Goal: Check status: Check status

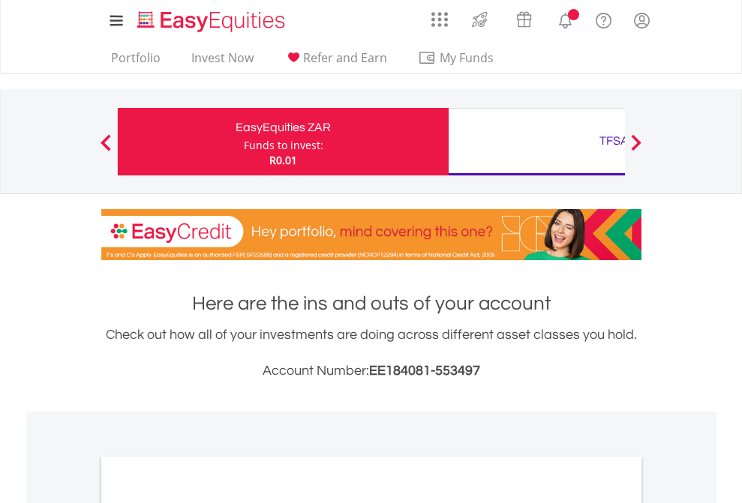
click at [244, 142] on div "Funds to invest:" at bounding box center [284, 145] width 80 height 15
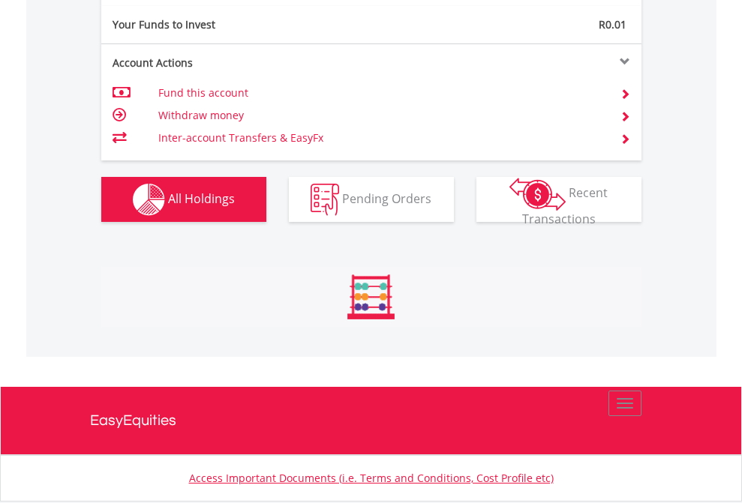
scroll to position [144, 236]
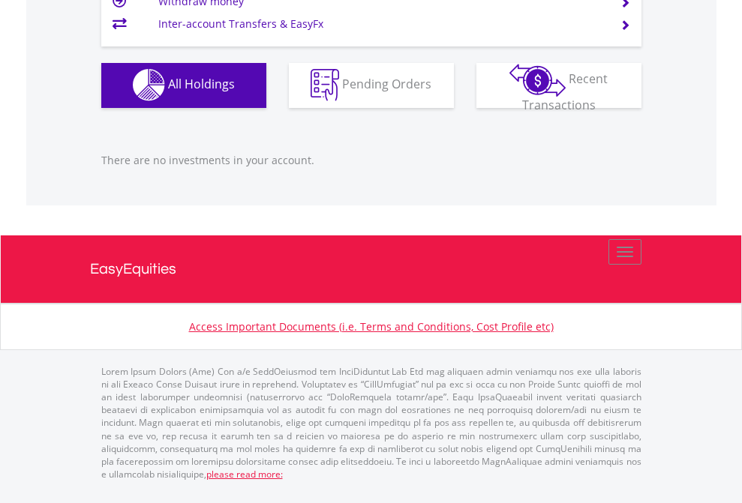
scroll to position [144, 236]
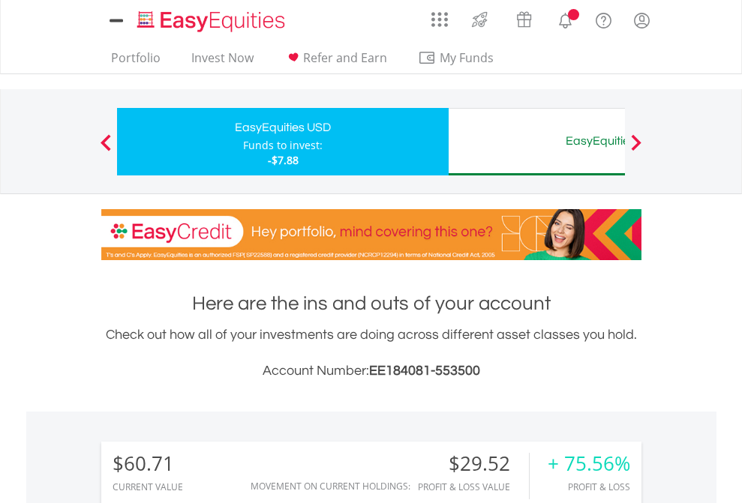
scroll to position [144, 236]
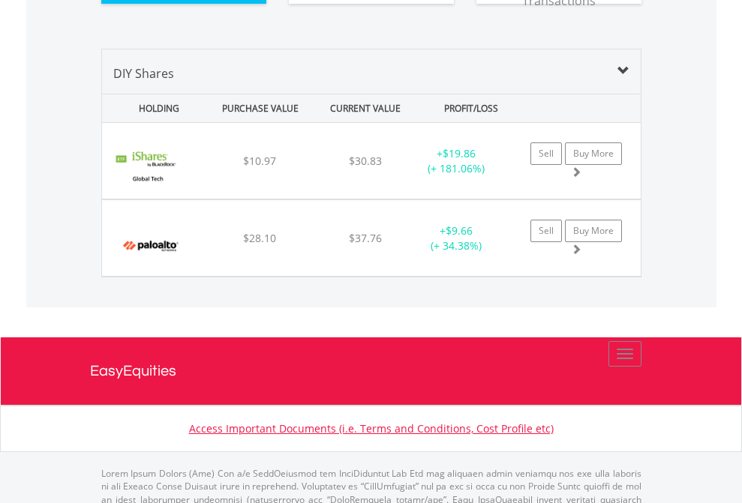
scroll to position [1698, 0]
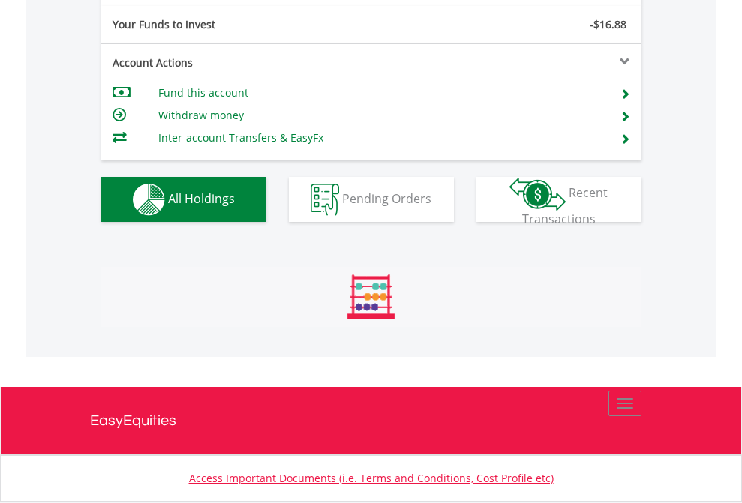
scroll to position [144, 236]
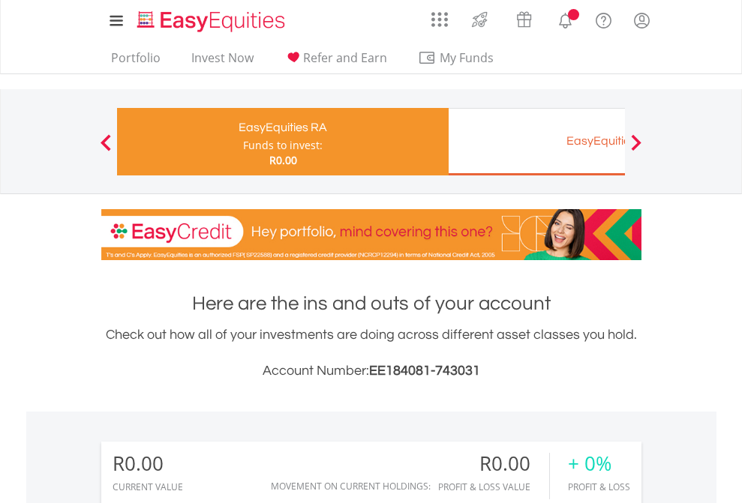
scroll to position [144, 236]
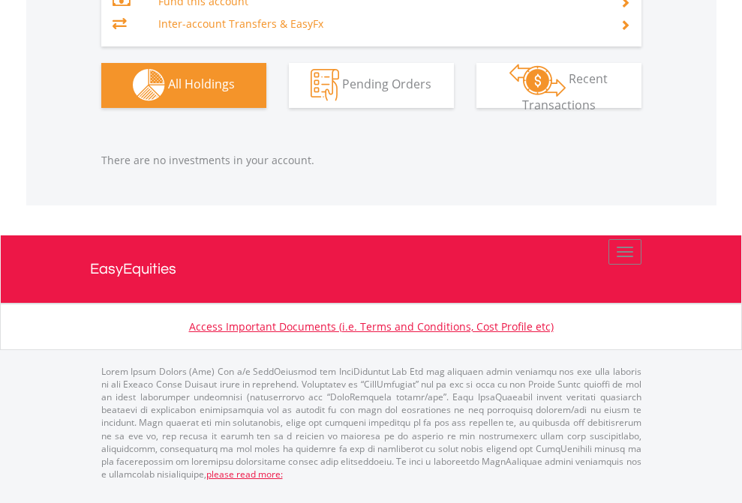
scroll to position [1485, 0]
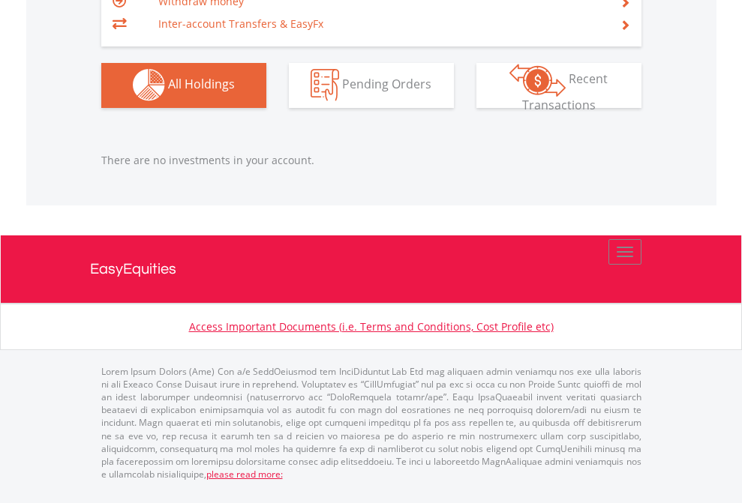
scroll to position [1485, 0]
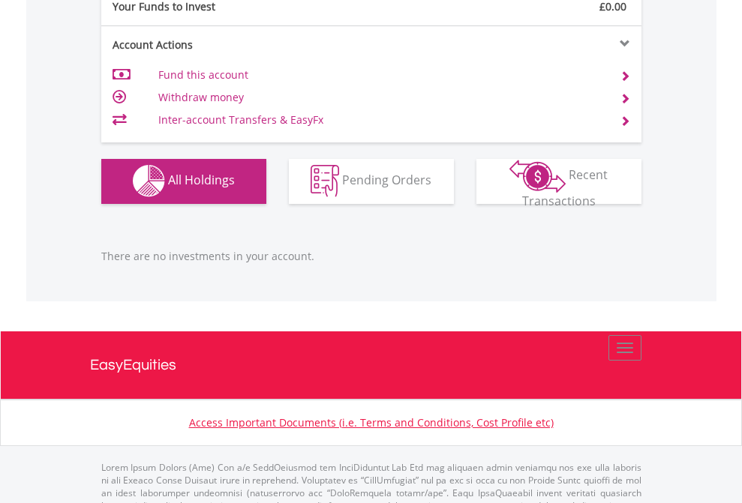
scroll to position [1485, 0]
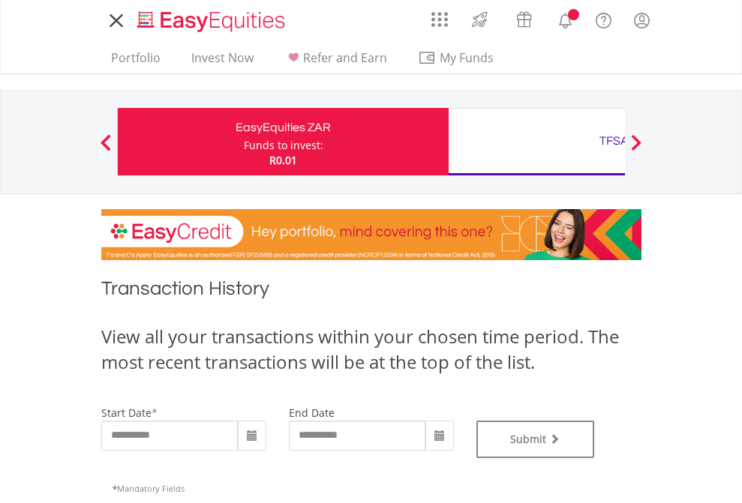
type input "**********"
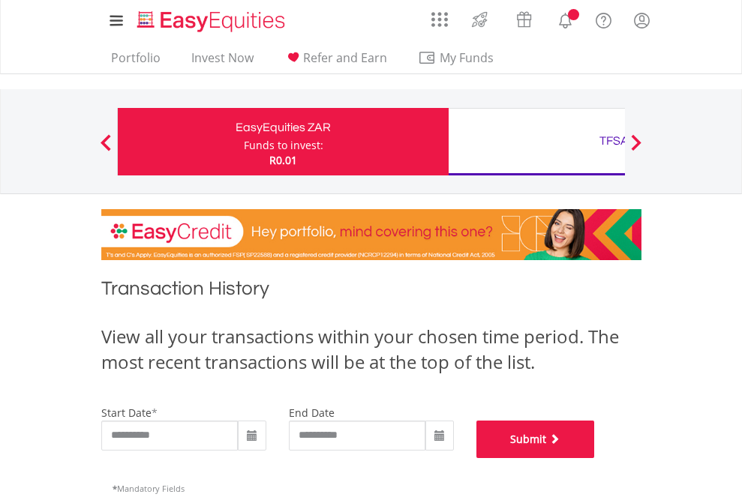
click at [595, 458] on button "Submit" at bounding box center [535, 440] width 119 height 38
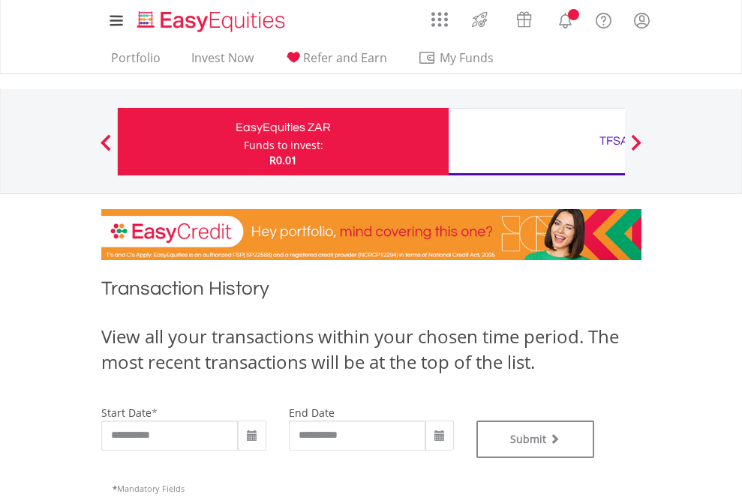
click at [536, 142] on div "TFSA" at bounding box center [614, 141] width 313 height 21
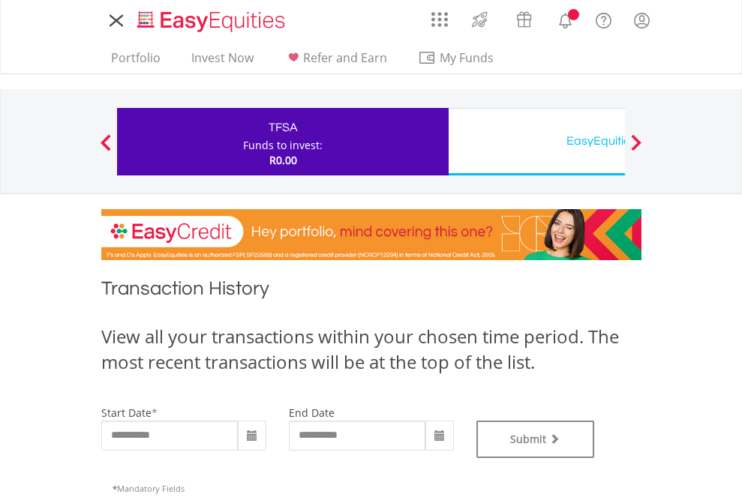
type input "**********"
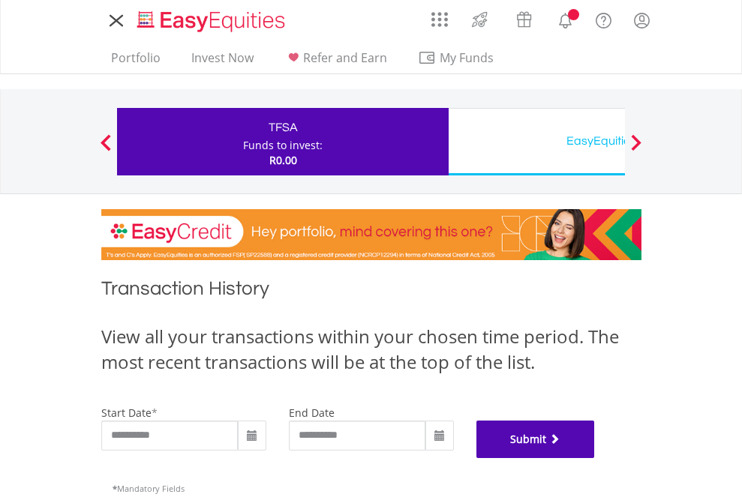
click at [595, 458] on button "Submit" at bounding box center [535, 440] width 119 height 38
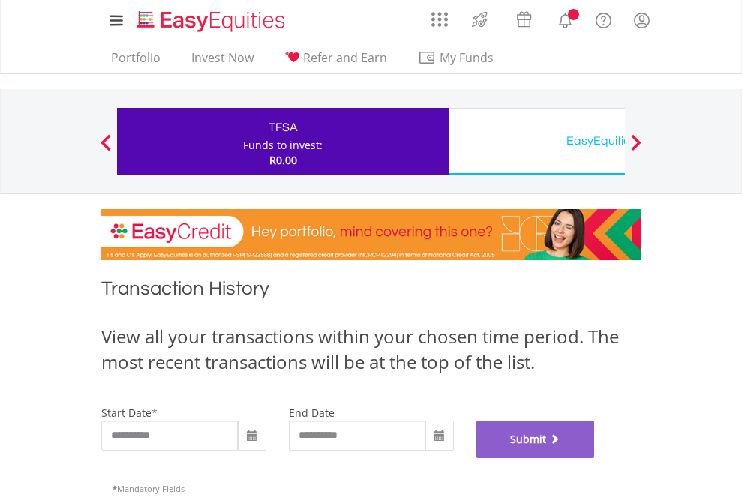
scroll to position [608, 0]
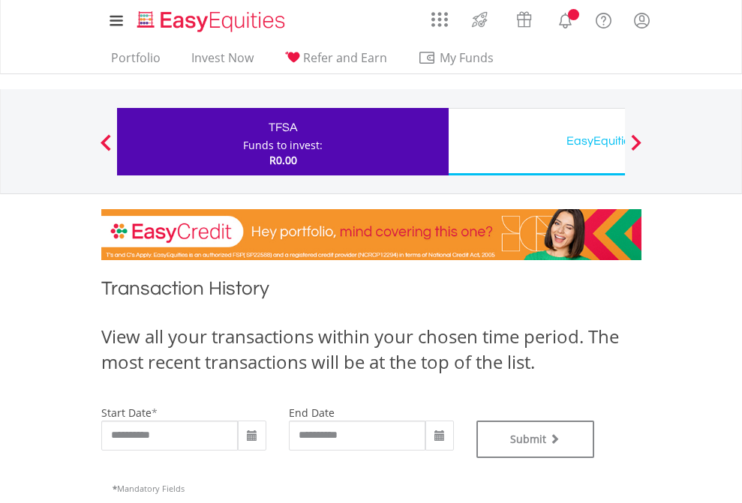
click at [536, 142] on div "EasyEquities USD" at bounding box center [614, 141] width 313 height 21
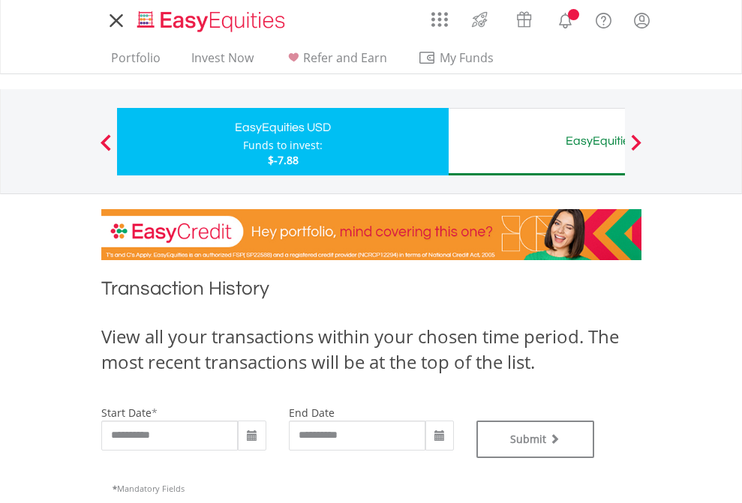
type input "**********"
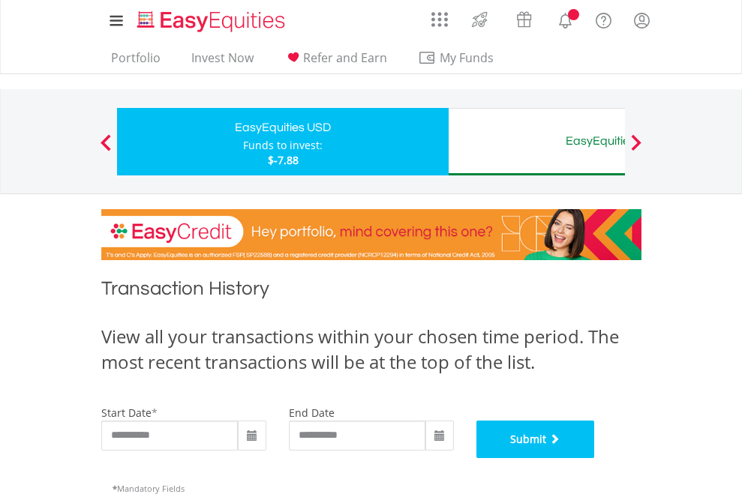
click at [595, 458] on button "Submit" at bounding box center [535, 440] width 119 height 38
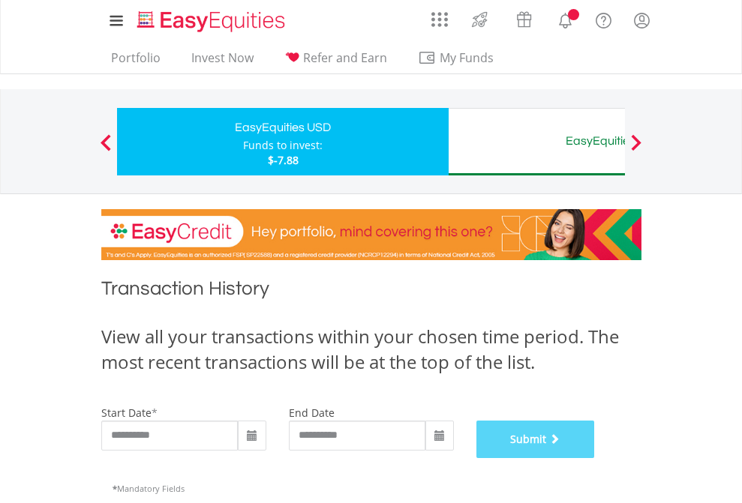
scroll to position [608, 0]
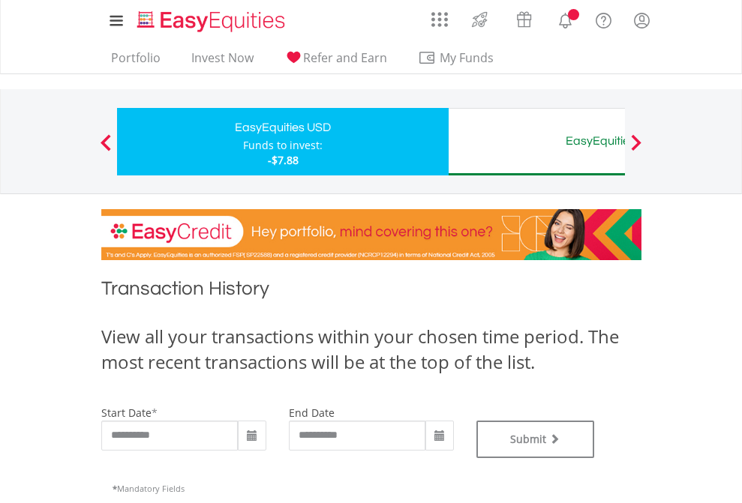
click at [536, 142] on div "EasyEquities AUD" at bounding box center [614, 141] width 313 height 21
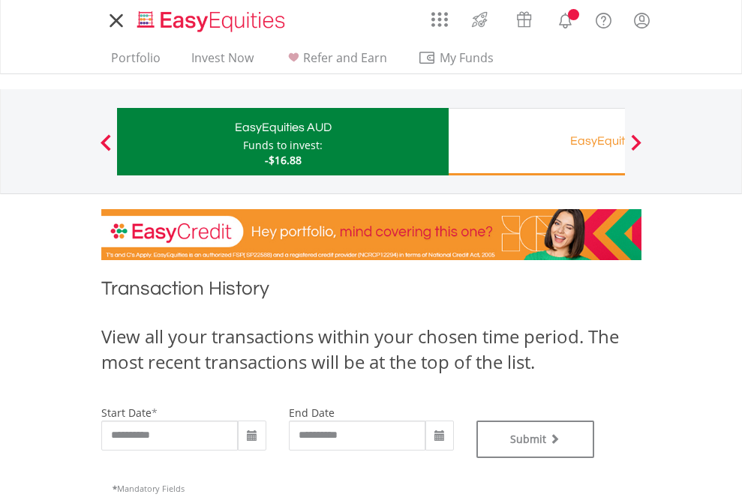
type input "**********"
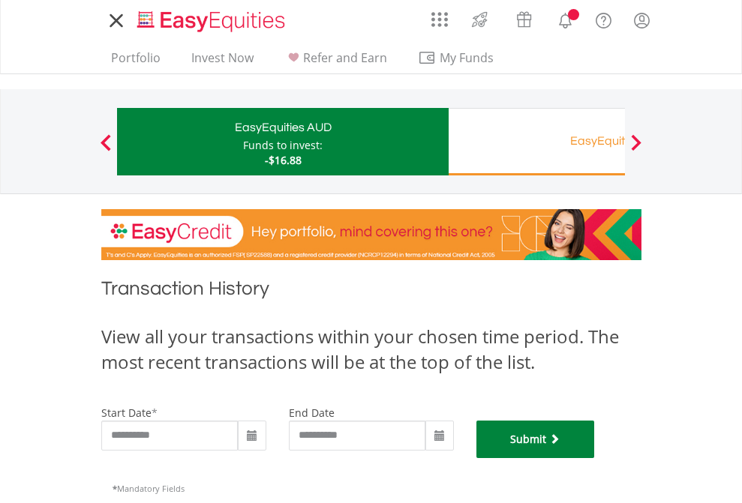
click at [595, 458] on button "Submit" at bounding box center [535, 440] width 119 height 38
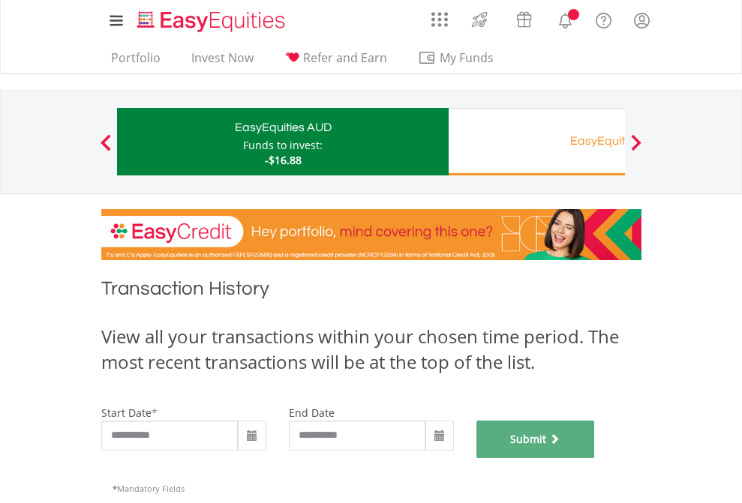
scroll to position [608, 0]
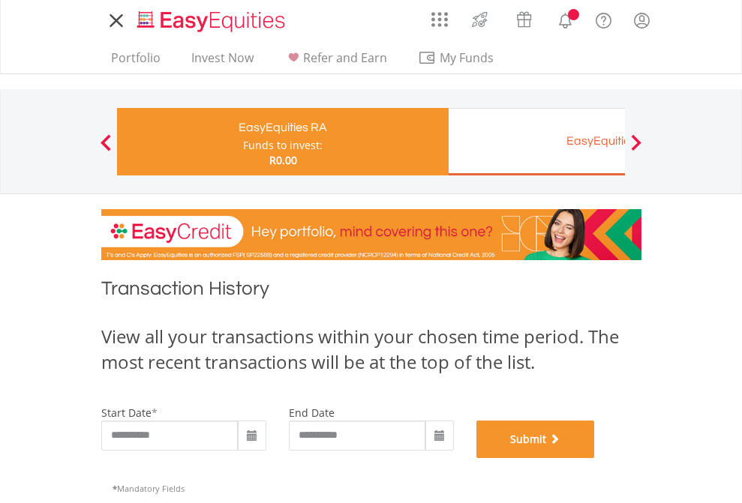
click at [595, 458] on button "Submit" at bounding box center [535, 440] width 119 height 38
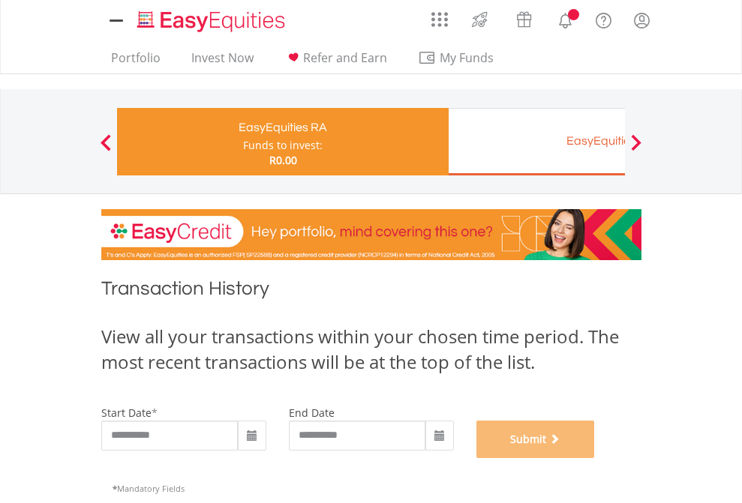
scroll to position [608, 0]
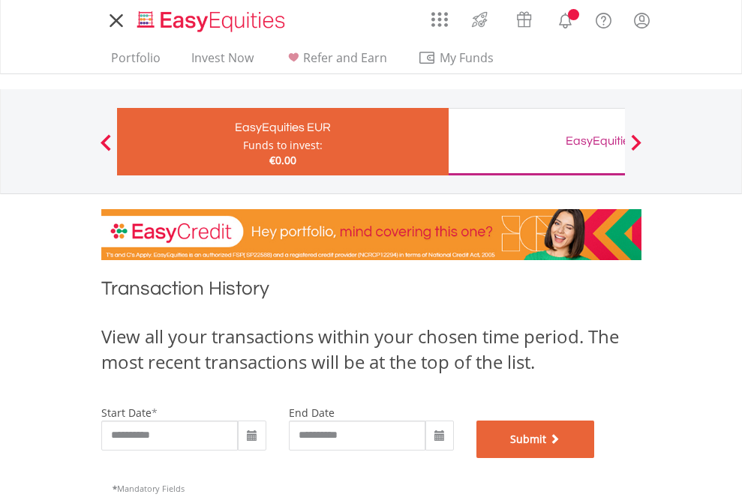
click at [595, 458] on button "Submit" at bounding box center [535, 440] width 119 height 38
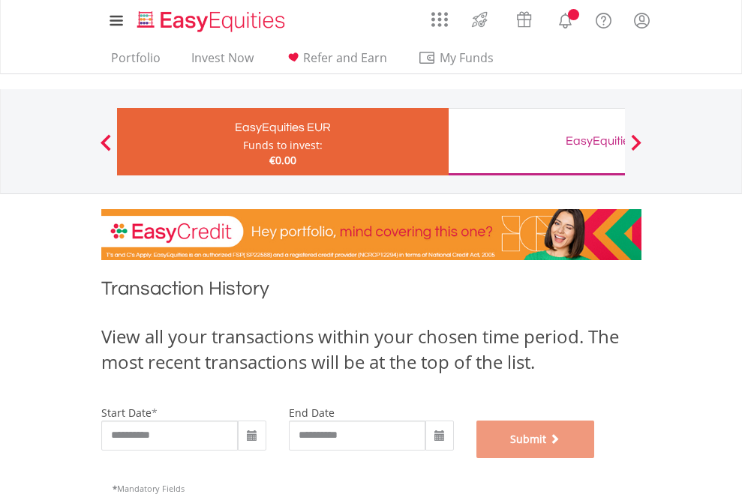
scroll to position [608, 0]
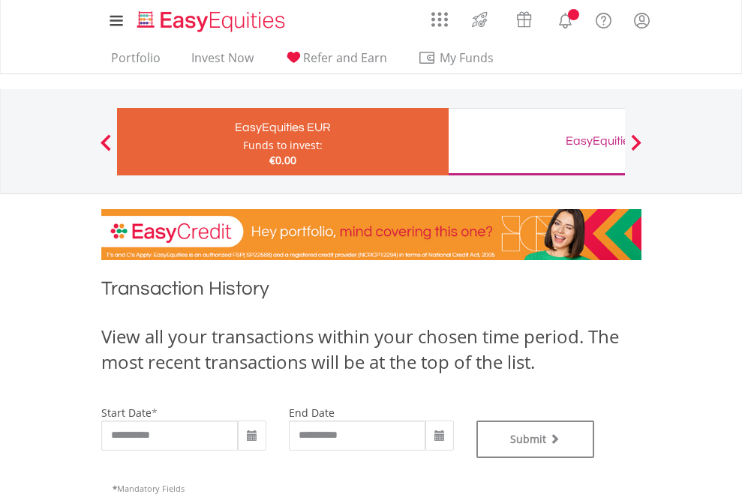
click at [536, 142] on div "EasyEquities GBP" at bounding box center [614, 141] width 313 height 21
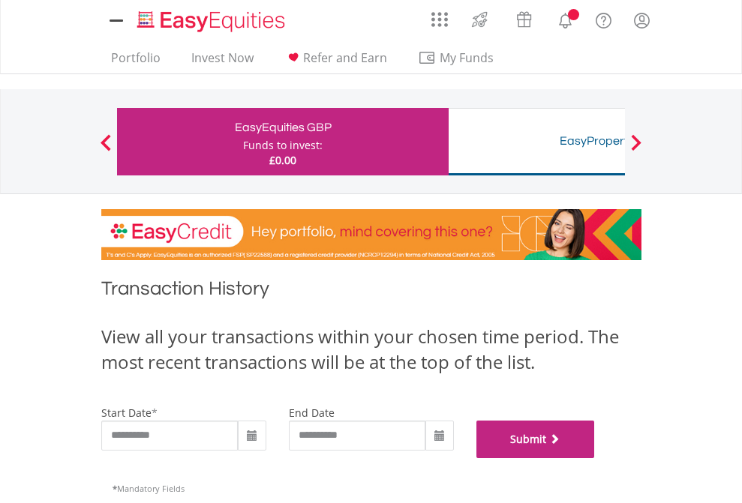
click at [595, 458] on button "Submit" at bounding box center [535, 440] width 119 height 38
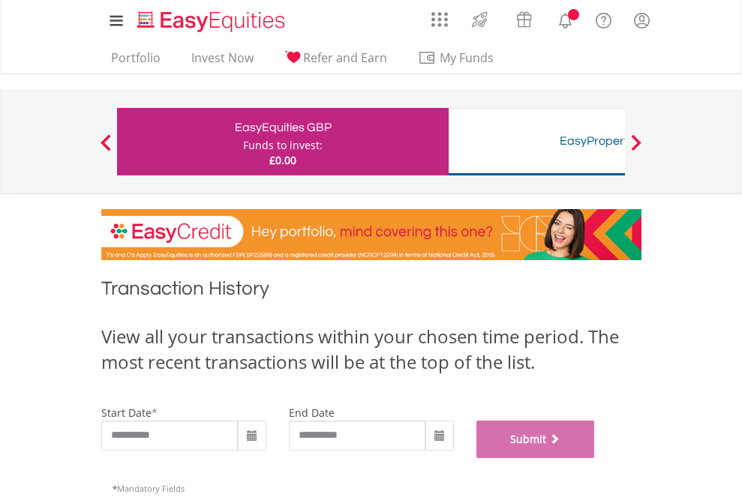
scroll to position [608, 0]
